Goal: Information Seeking & Learning: Learn about a topic

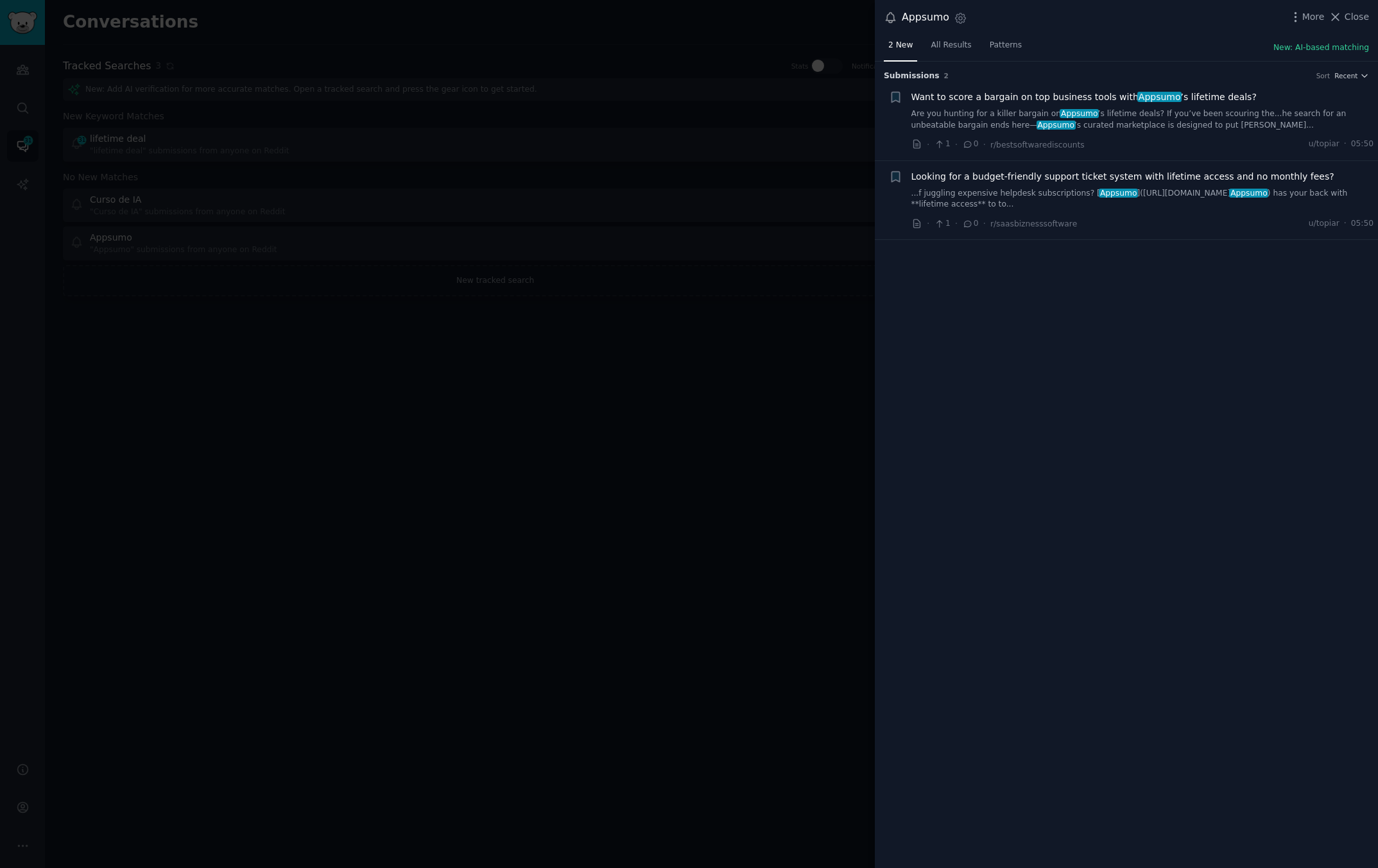
click at [1031, 121] on link "Are you hunting for a killer bargain on Appsumo ’s lifetime deals? If you’ve be…" at bounding box center [1142, 119] width 462 height 22
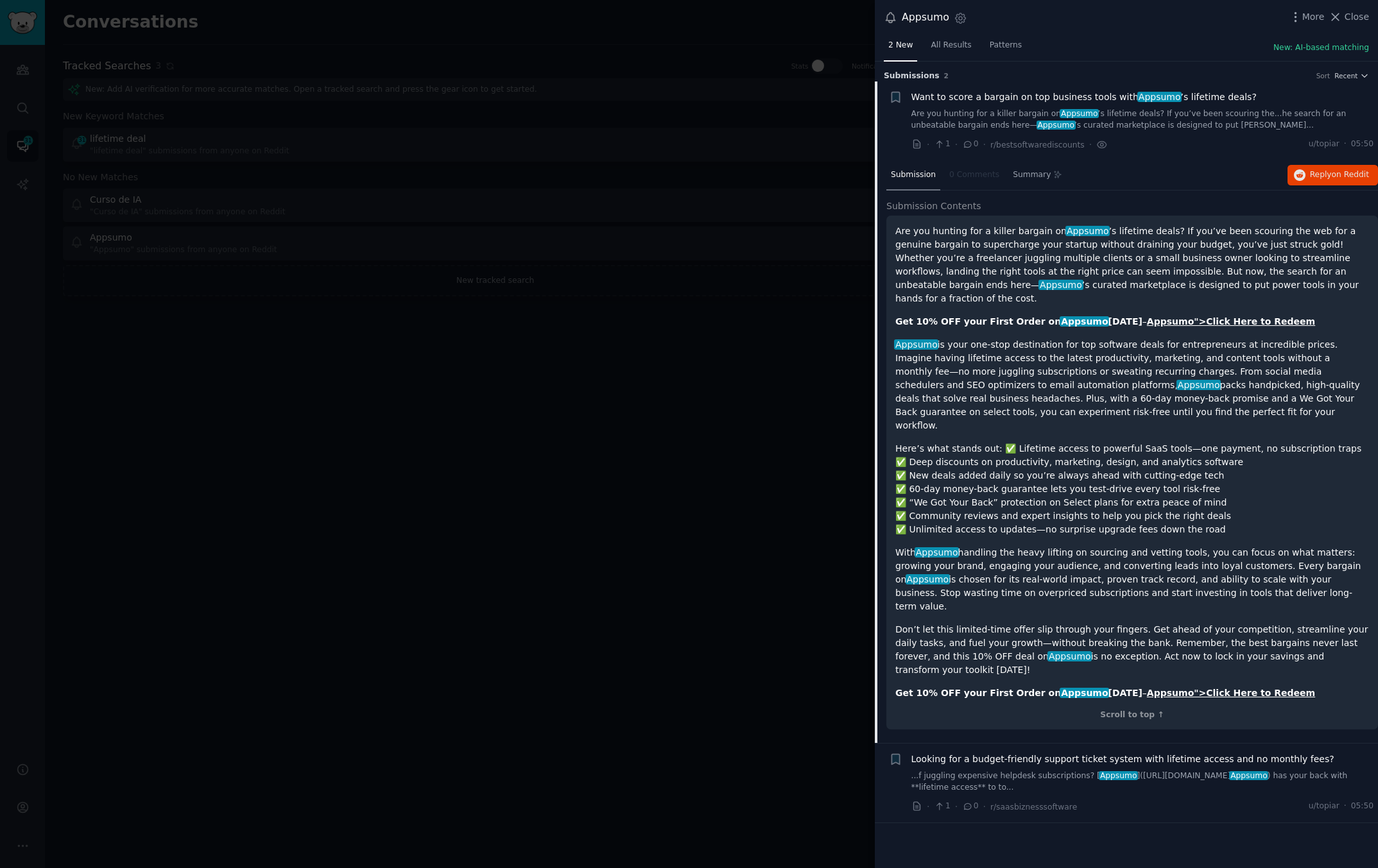
click at [1013, 752] on div "Looking for a budget-friendly support ticket system with lifetime access and no…" at bounding box center [1142, 773] width 462 height 41
click at [1018, 752] on span "Looking for a budget-friendly support ticket system with lifetime access and no…" at bounding box center [1123, 759] width 423 height 14
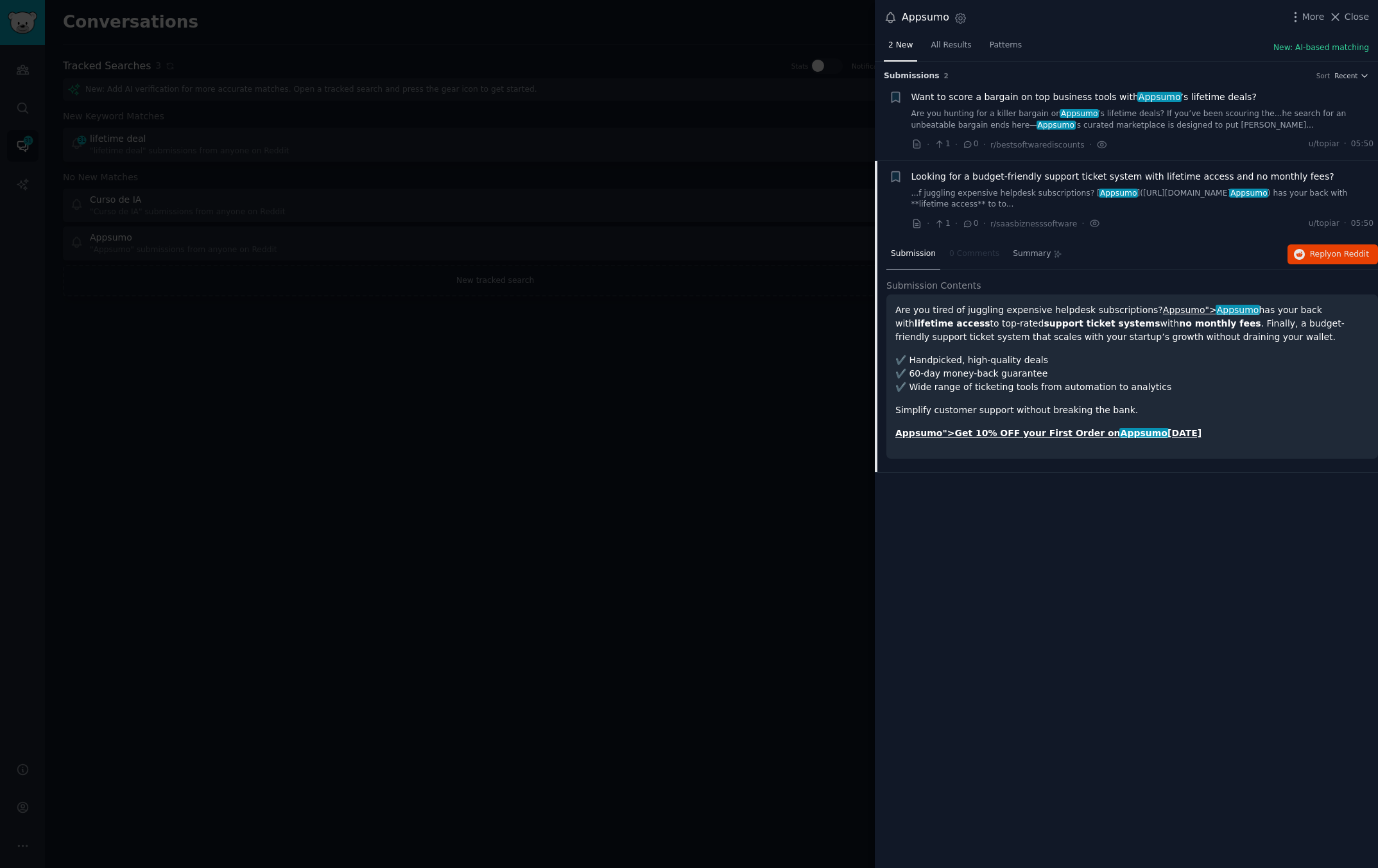
click at [694, 419] on div at bounding box center [689, 434] width 1378 height 868
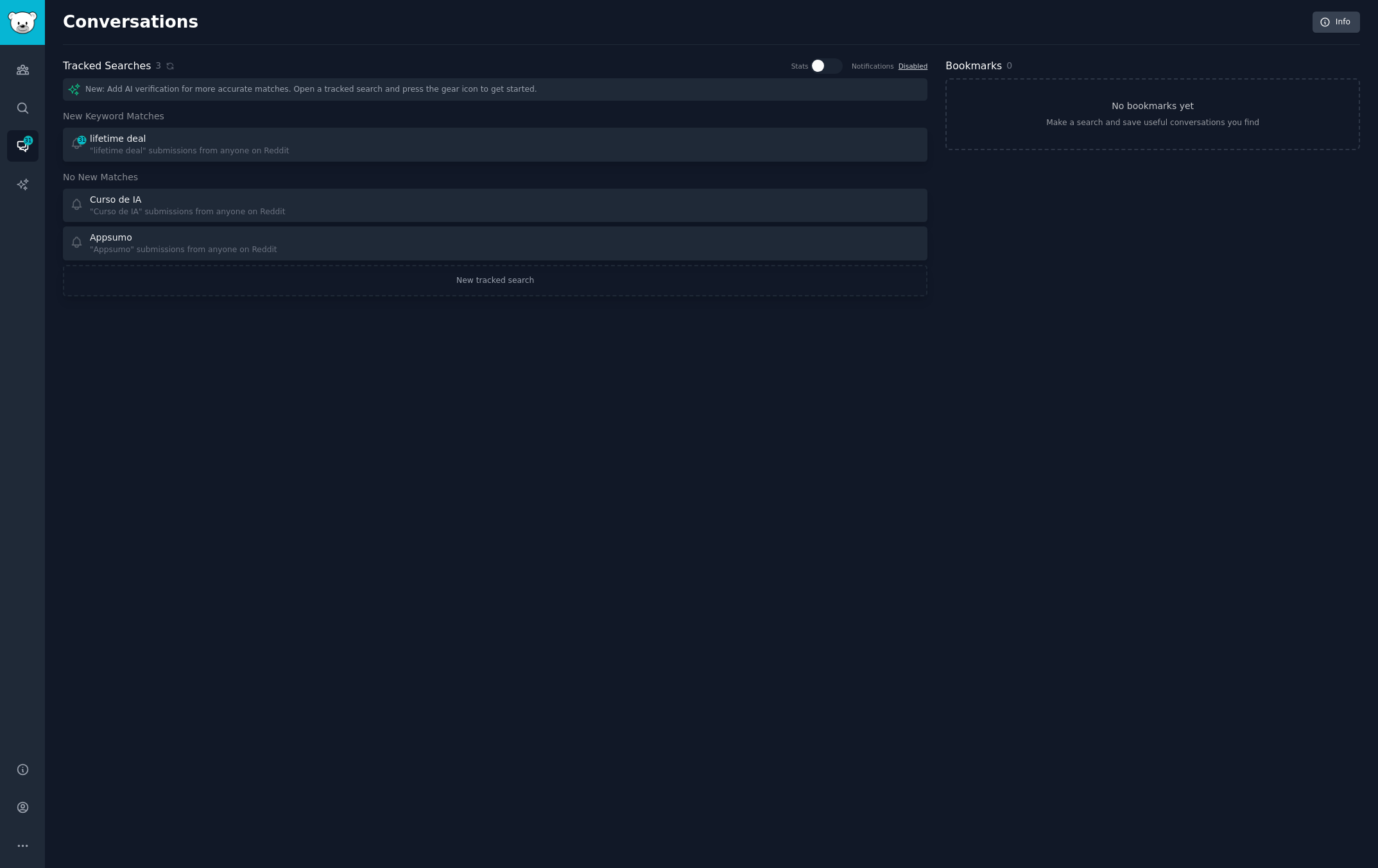
click at [694, 419] on div "Conversations Info Tracked Searches 3 Stats Notifications Disabled New: Add AI …" at bounding box center [711, 434] width 1333 height 868
